Goal: Navigation & Orientation: Find specific page/section

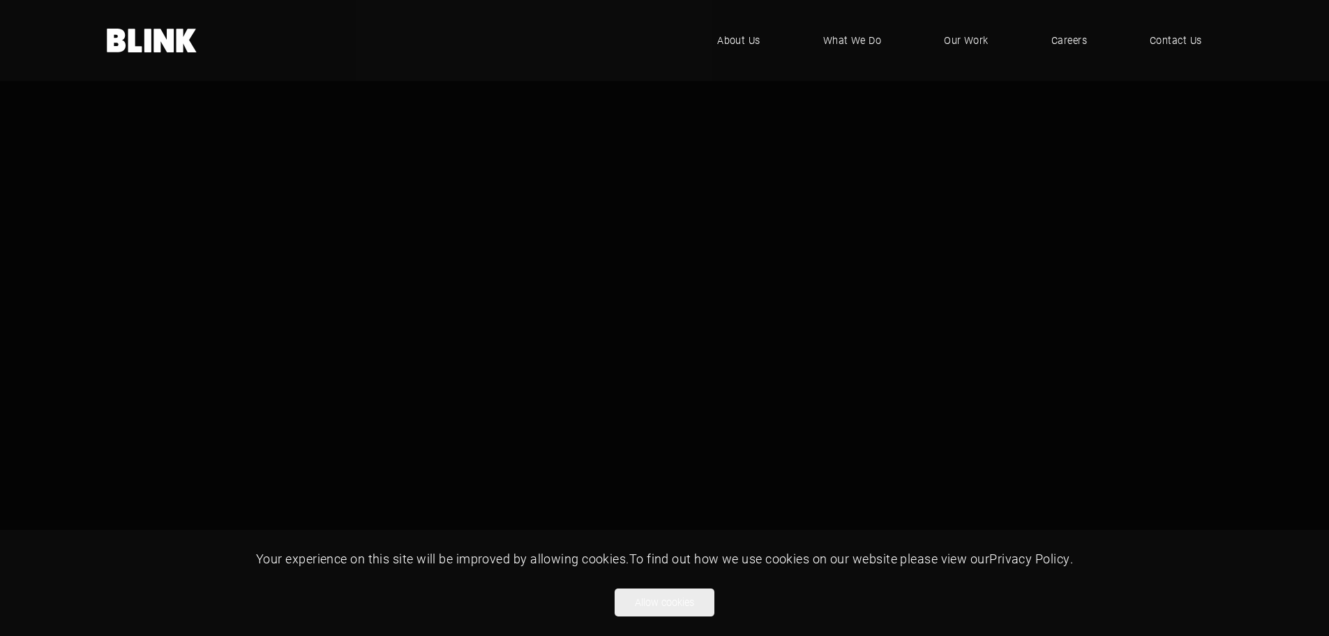
click at [695, 600] on button "Allow cookies" at bounding box center [665, 602] width 100 height 28
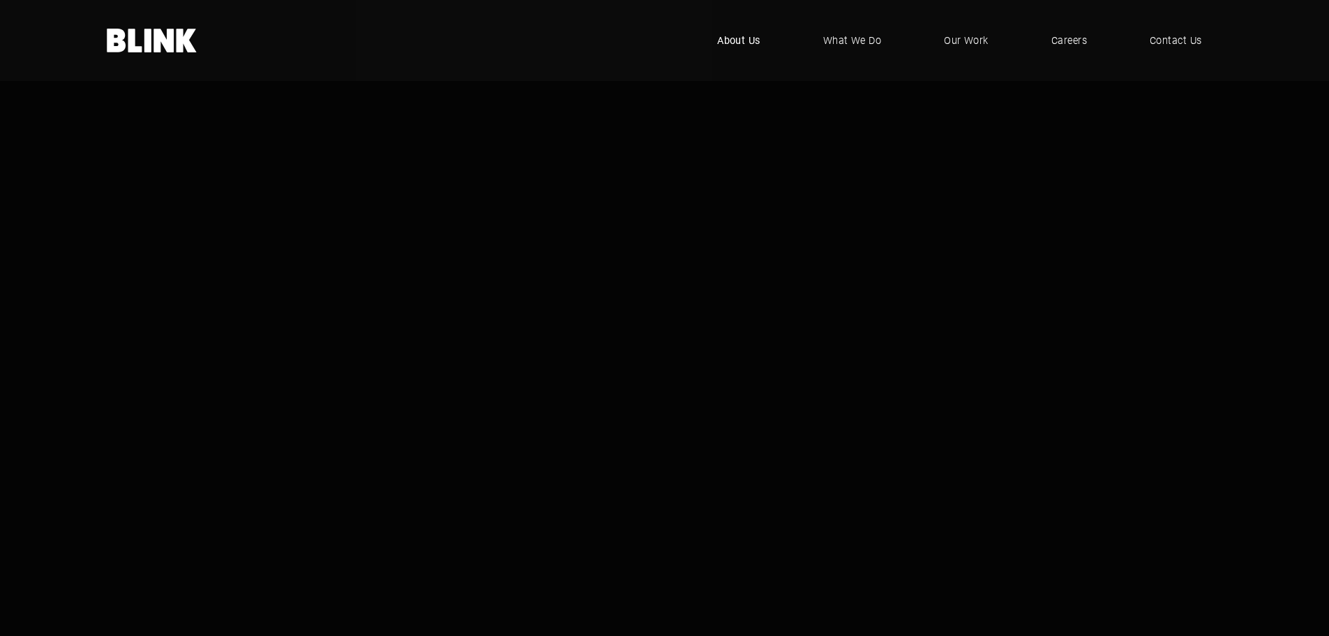
click at [754, 44] on span "About Us" at bounding box center [738, 40] width 43 height 15
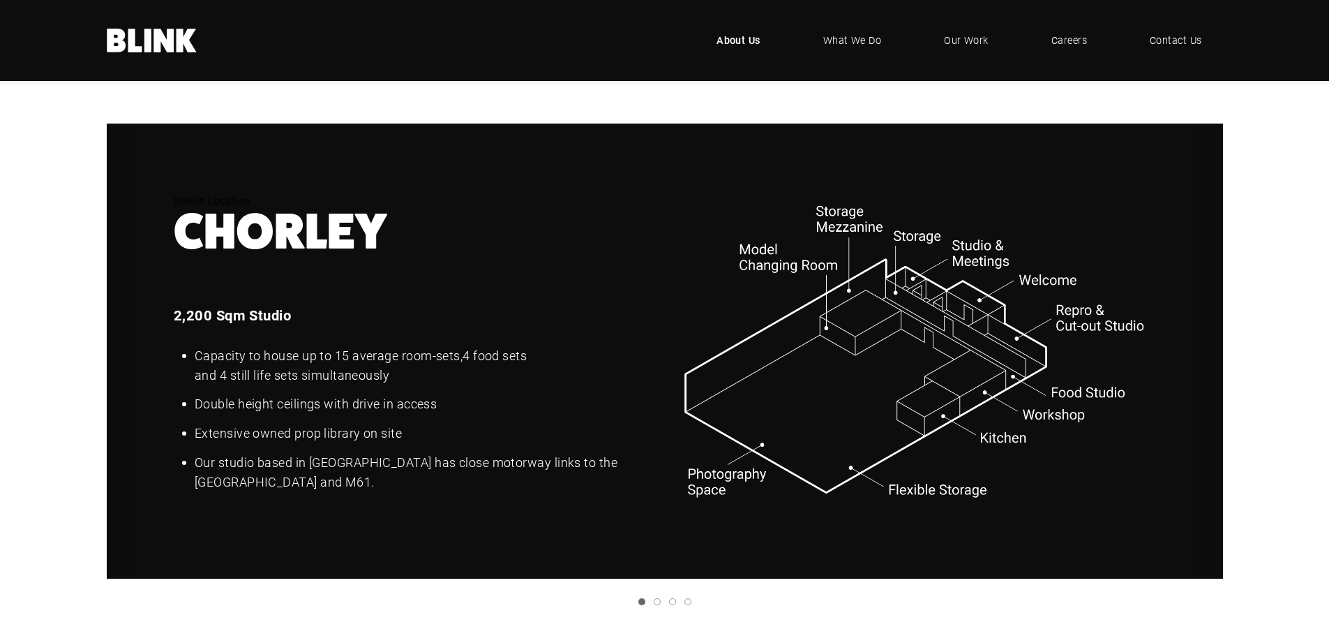
scroll to position [1814, 0]
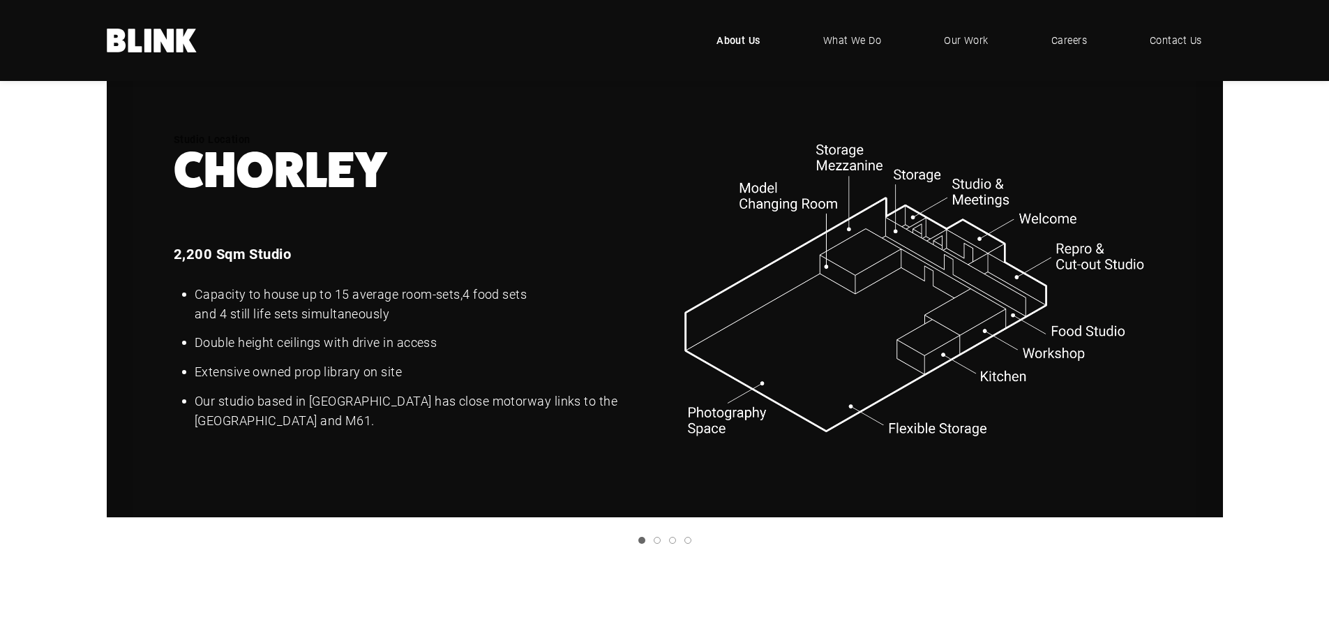
click at [0, 0] on icon "Next slide" at bounding box center [0, 0] width 0 height 0
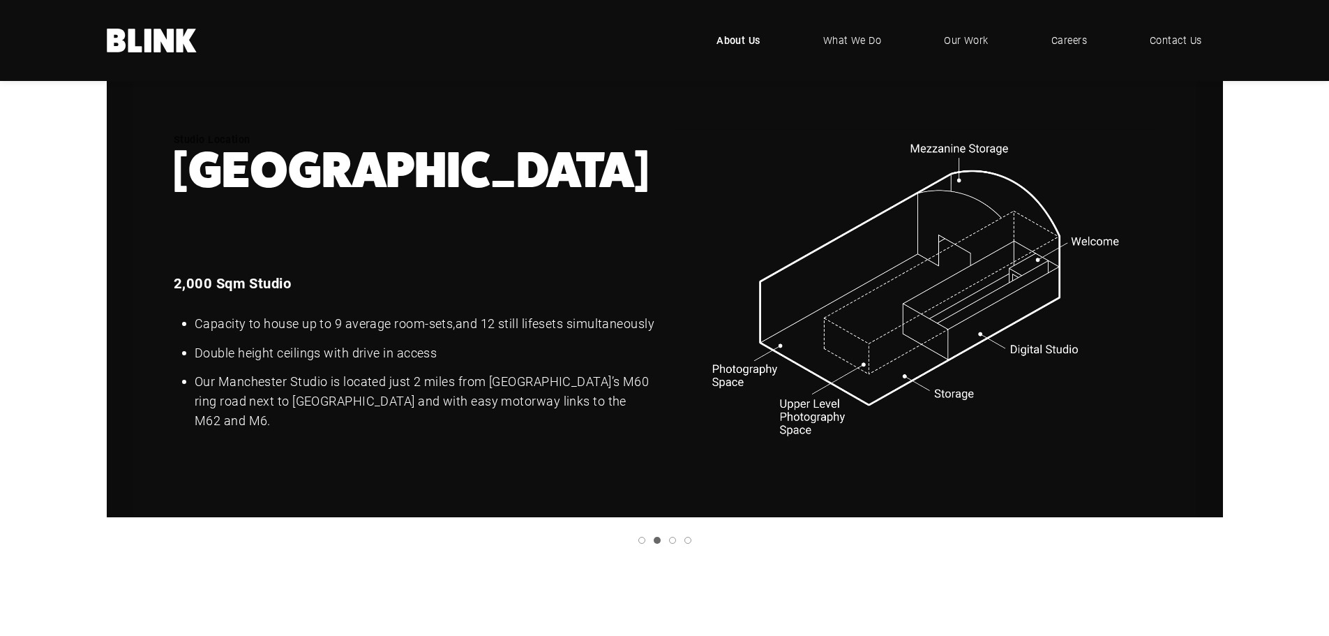
click at [0, 0] on link "Next slide" at bounding box center [0, 0] width 0 height 0
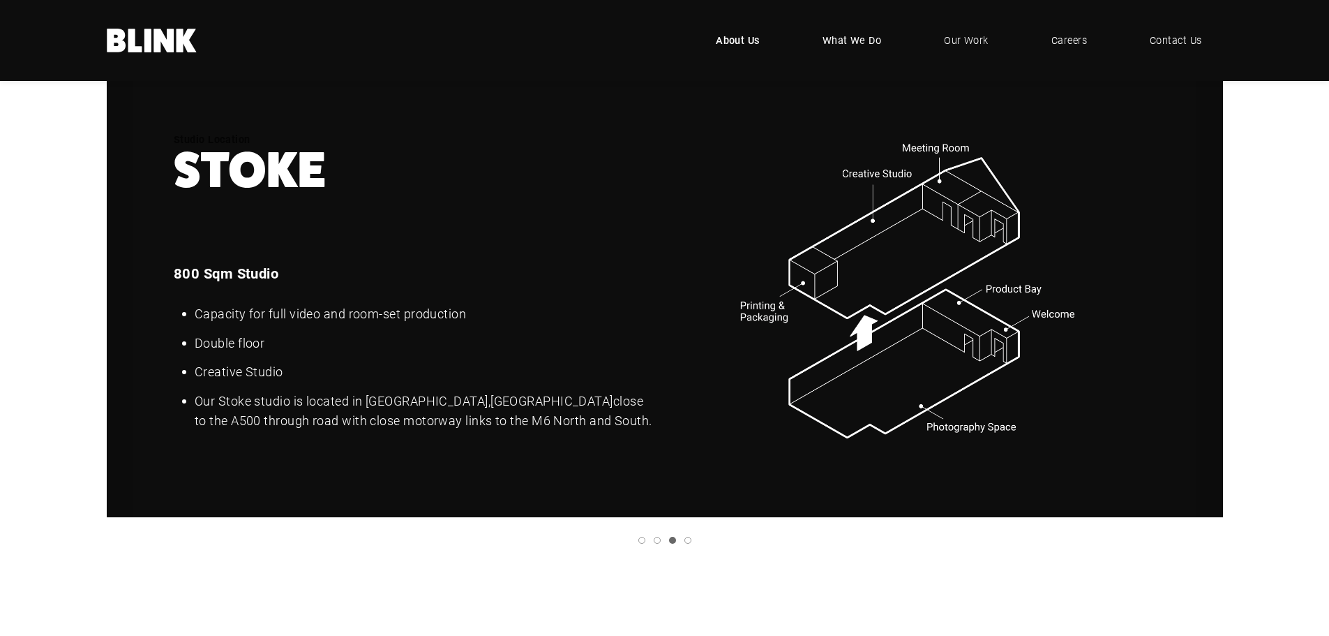
click at [869, 38] on span "What We Do" at bounding box center [852, 40] width 59 height 15
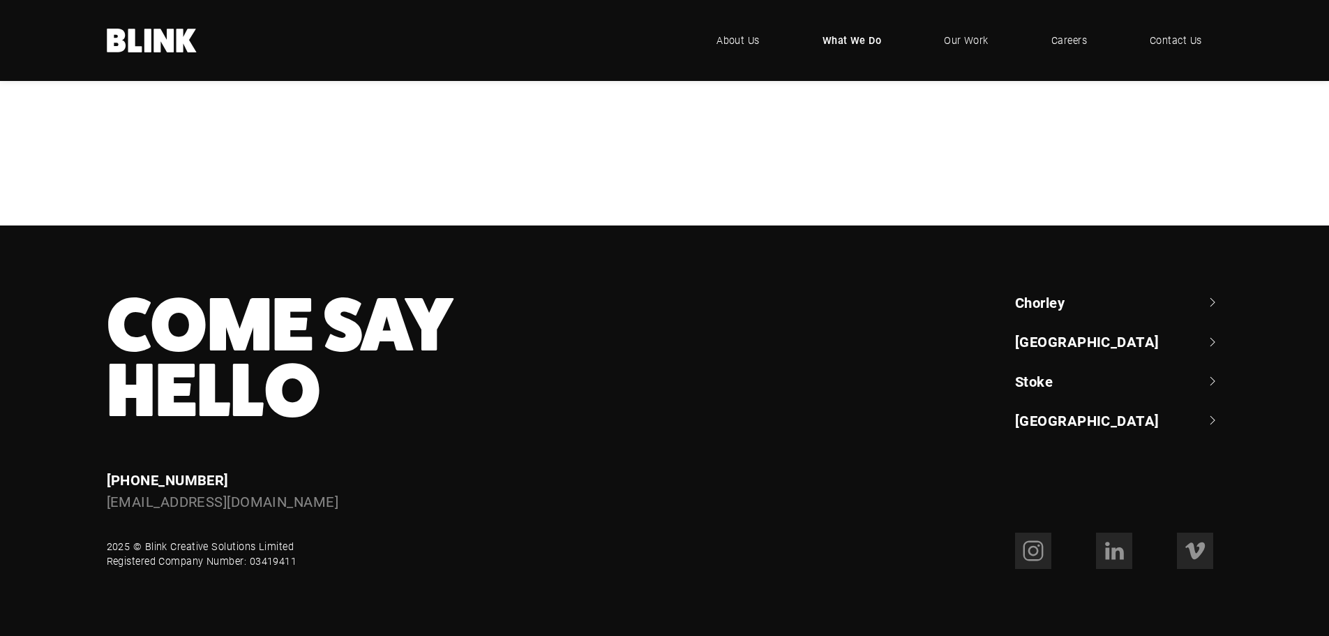
scroll to position [938, 0]
click at [1035, 415] on link "[GEOGRAPHIC_DATA]" at bounding box center [1119, 420] width 208 height 20
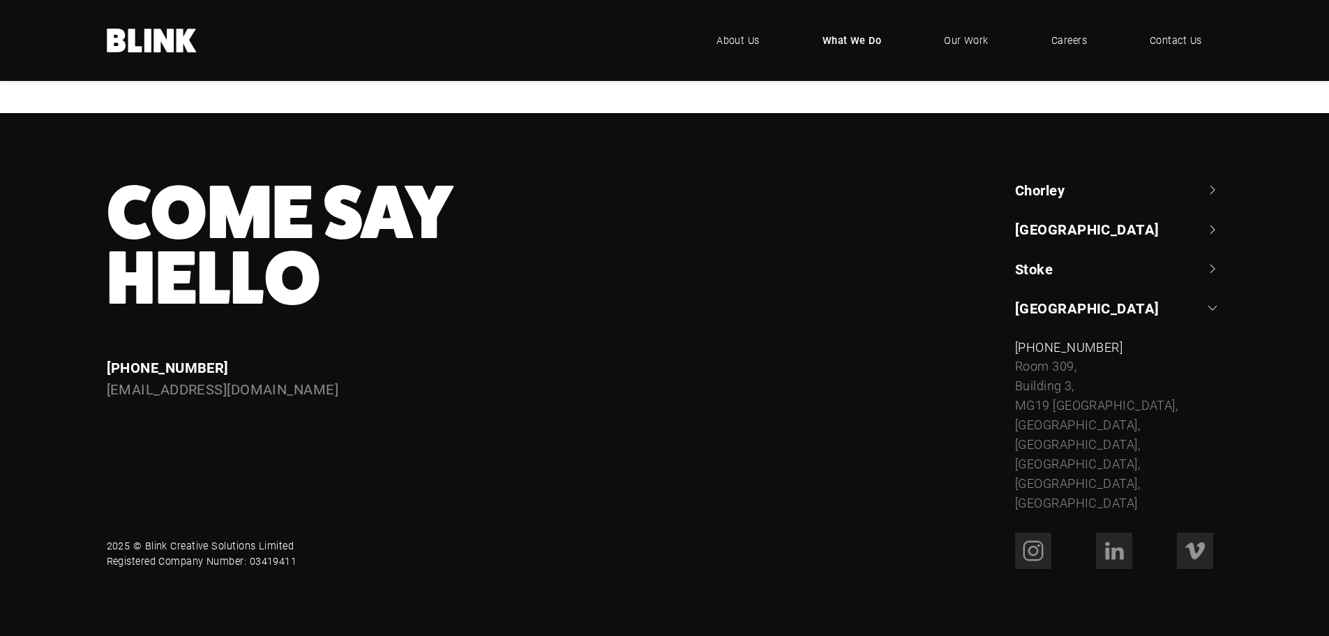
scroll to position [1050, 0]
click at [1046, 306] on link "[GEOGRAPHIC_DATA]" at bounding box center [1119, 308] width 208 height 20
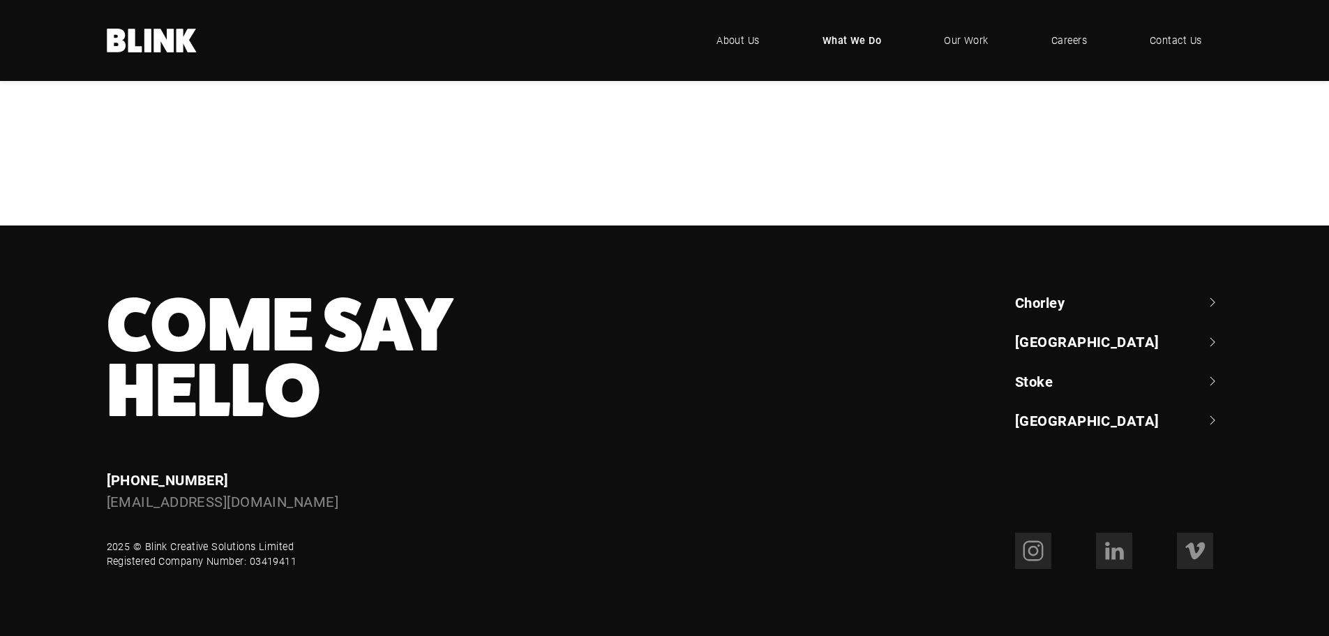
scroll to position [938, 0]
drag, startPoint x: 292, startPoint y: 562, endPoint x: 248, endPoint y: 562, distance: 44.0
click at [249, 562] on div "2025 © Blink Creative Solutions Limited Registered Company Number: 03419411" at bounding box center [202, 554] width 191 height 30
click at [970, 43] on span "Our Work" at bounding box center [966, 40] width 45 height 15
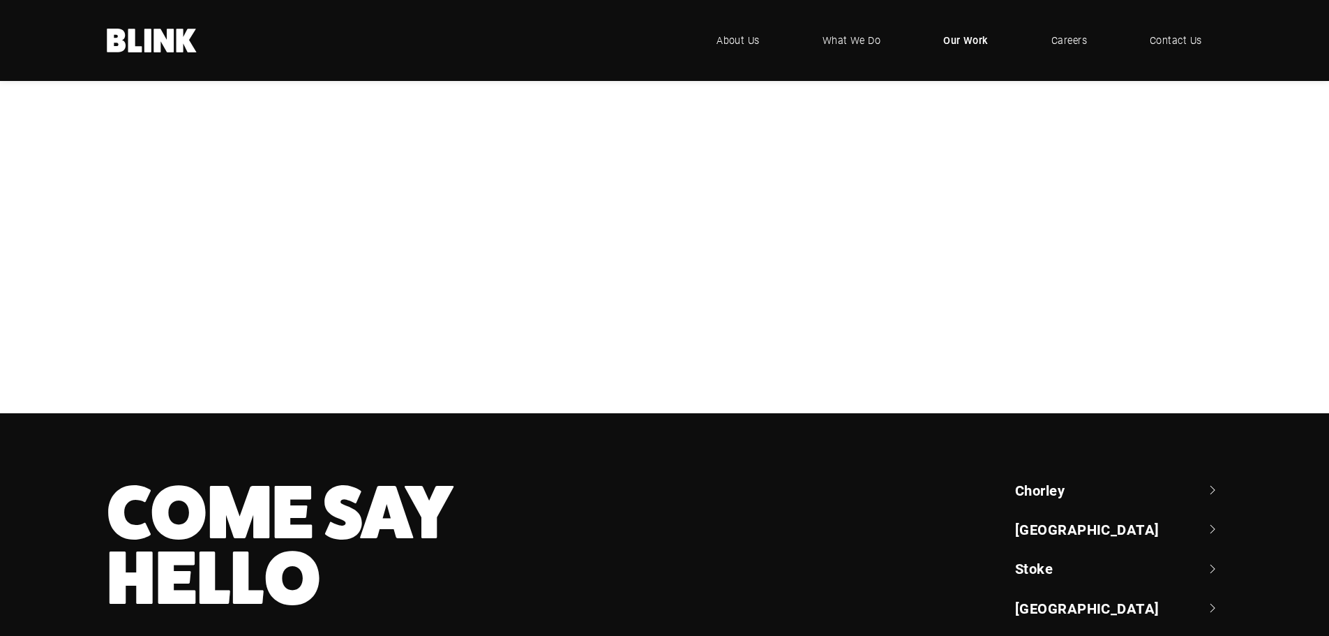
scroll to position [415, 0]
